Goal: Information Seeking & Learning: Learn about a topic

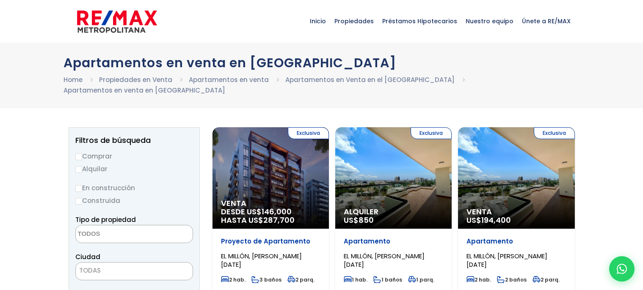
select select
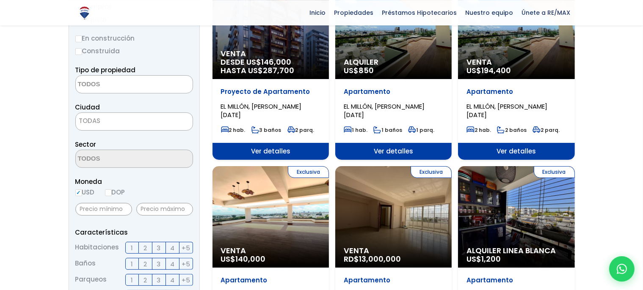
scroll to position [134, 0]
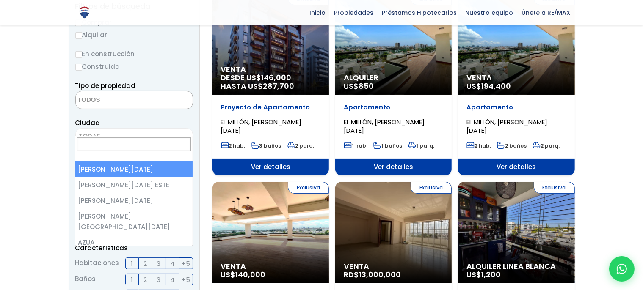
click at [116, 131] on span "TODAS" at bounding box center [134, 137] width 117 height 12
select select "1"
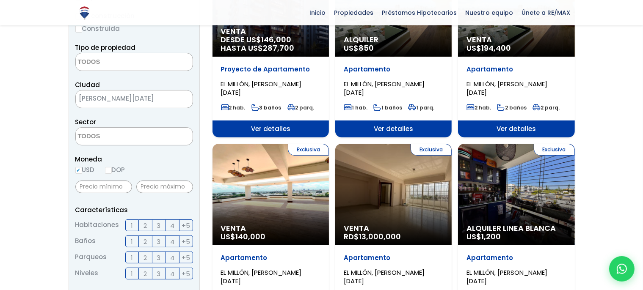
scroll to position [224, 0]
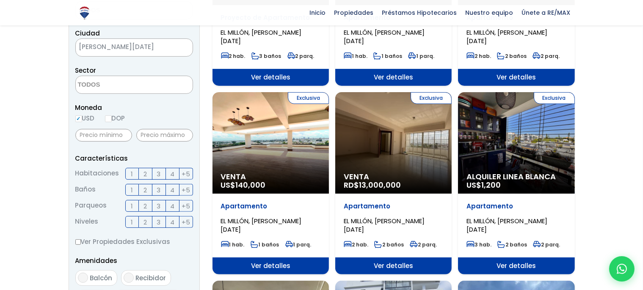
click at [171, 169] on span "4" at bounding box center [172, 174] width 4 height 11
click at [0, 0] on input "4" at bounding box center [0, 0] width 0 height 0
click at [149, 184] on label "2" at bounding box center [146, 190] width 14 height 12
click at [0, 0] on input "2" at bounding box center [0, 0] width 0 height 0
click at [136, 200] on label "1" at bounding box center [132, 206] width 14 height 12
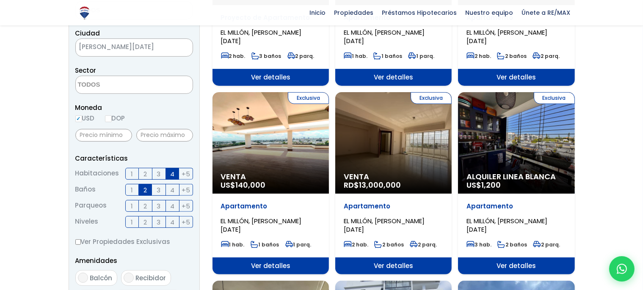
click at [0, 0] on input "1" at bounding box center [0, 0] width 0 height 0
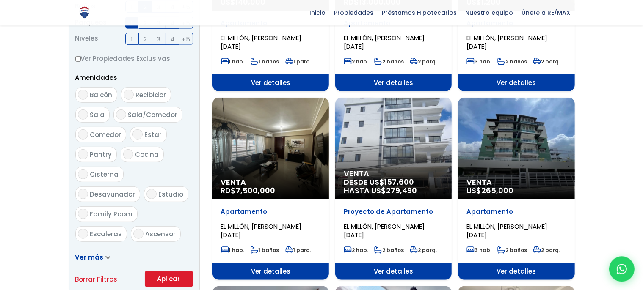
scroll to position [537, 0]
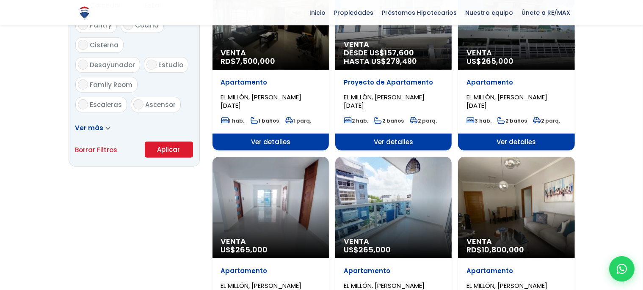
click at [163, 142] on button "Aplicar" at bounding box center [169, 150] width 48 height 16
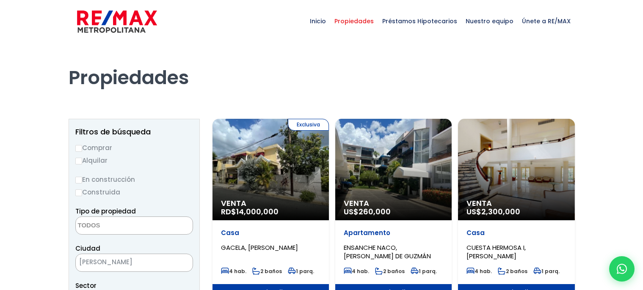
select select
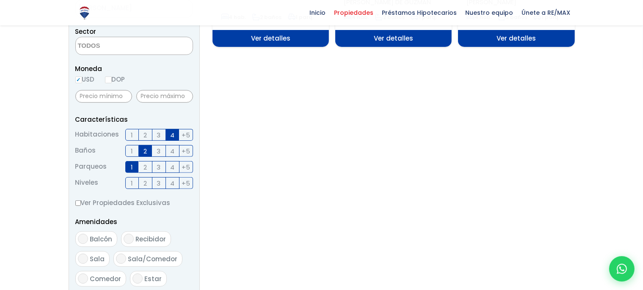
scroll to position [268, 0]
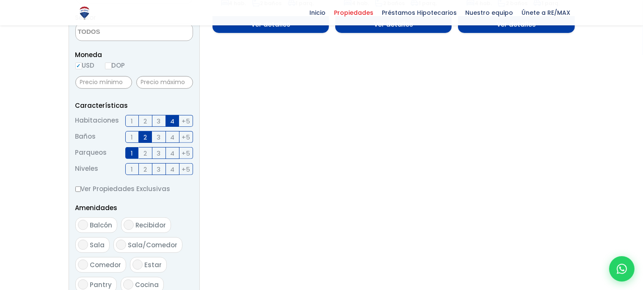
click at [159, 119] on span "3" at bounding box center [159, 121] width 4 height 11
click at [0, 0] on input "3" at bounding box center [0, 0] width 0 height 0
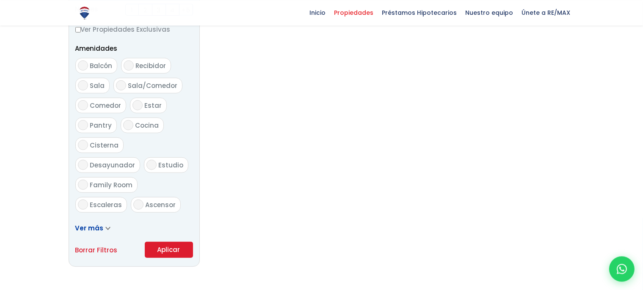
scroll to position [447, 0]
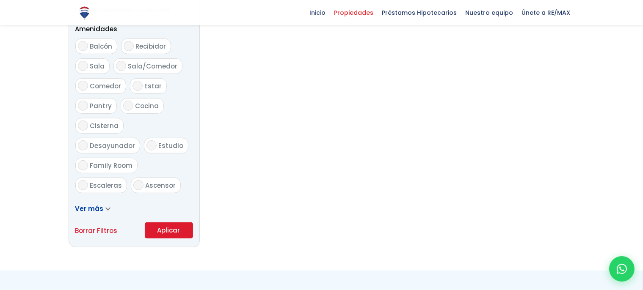
click at [172, 231] on button "Aplicar" at bounding box center [169, 231] width 48 height 16
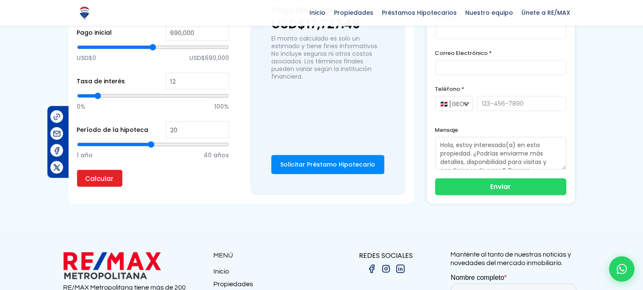
scroll to position [715, 0]
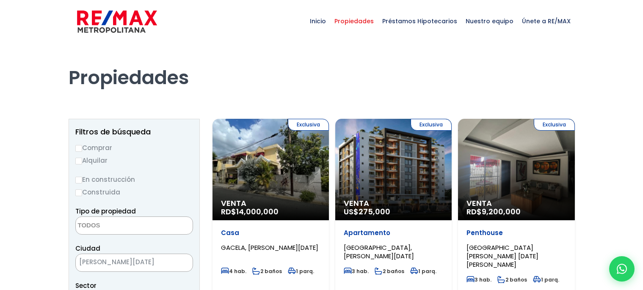
select select
click at [101, 20] on img at bounding box center [117, 21] width 80 height 25
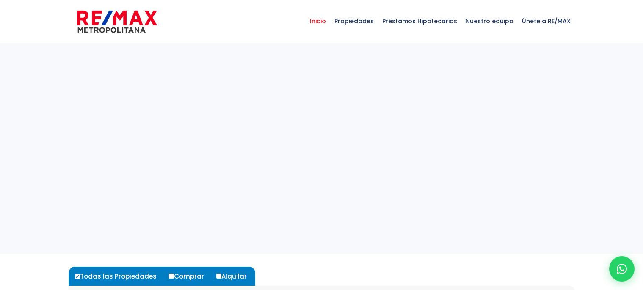
select select
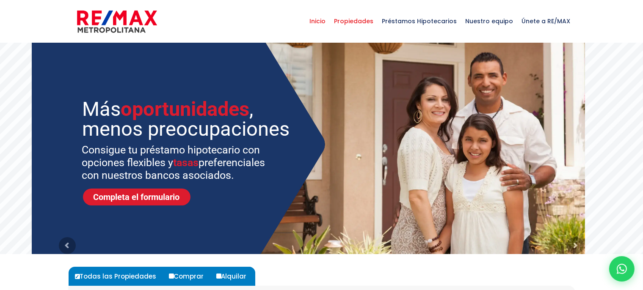
click at [361, 22] on span "Propiedades" at bounding box center [354, 20] width 48 height 25
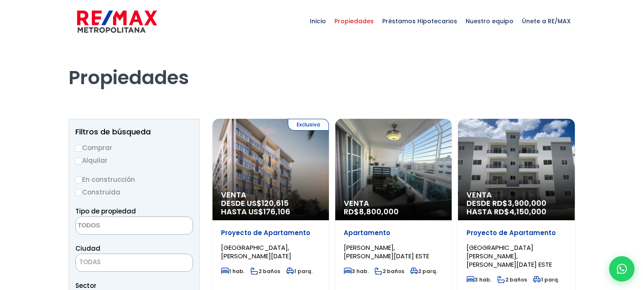
select select
click at [80, 148] on input "Comprar" at bounding box center [78, 148] width 7 height 7
radio input "true"
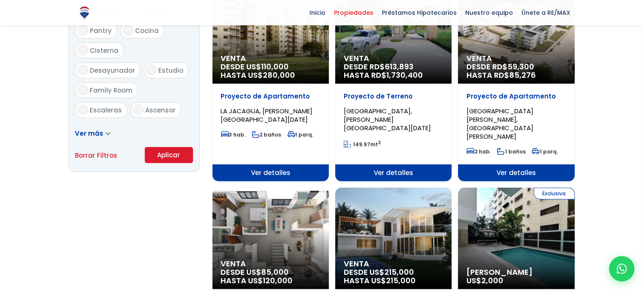
scroll to position [537, 0]
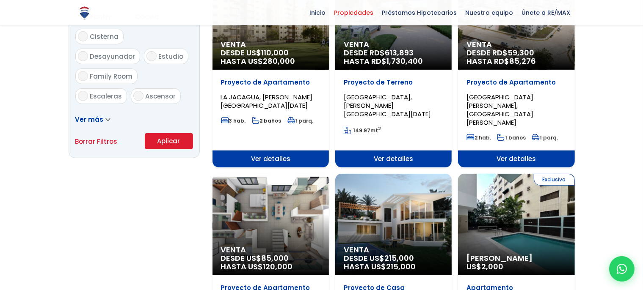
click at [169, 138] on button "Aplicar" at bounding box center [169, 141] width 48 height 16
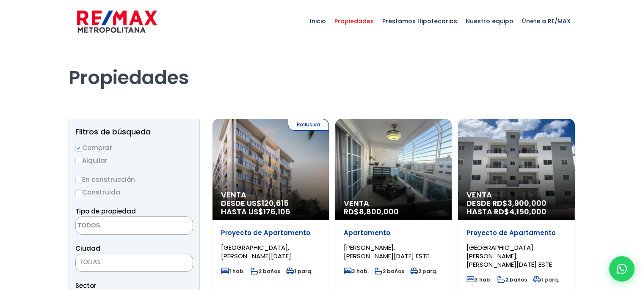
select select
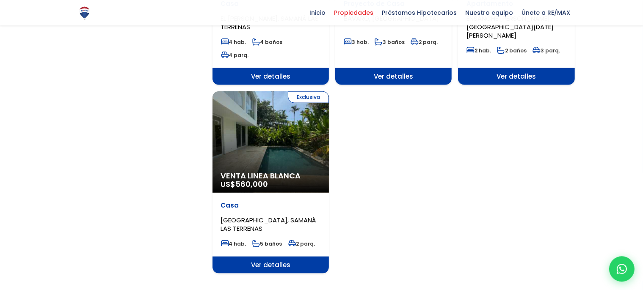
scroll to position [1073, 0]
